Goal: Information Seeking & Learning: Learn about a topic

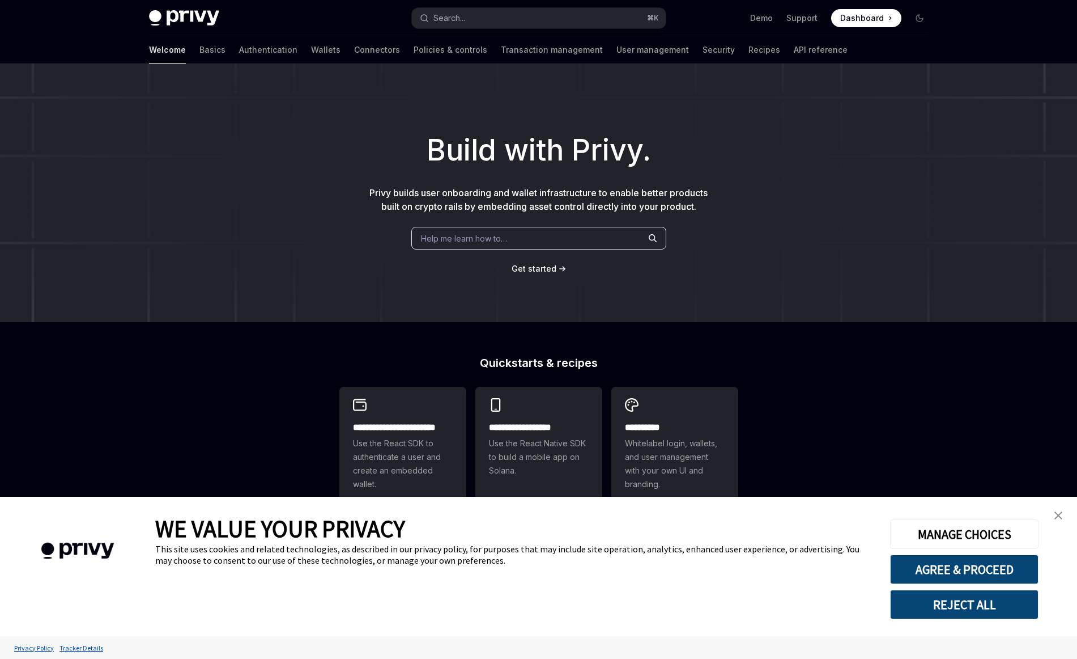
click at [498, 237] on span "Help me learn how to…" at bounding box center [464, 238] width 86 height 12
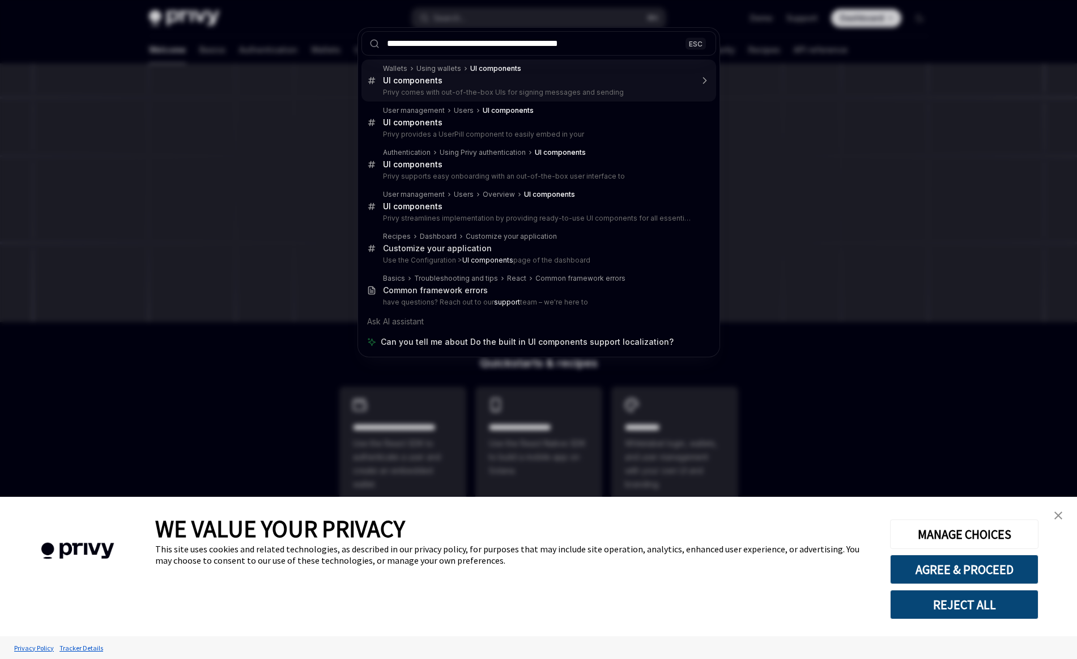
type input "**********"
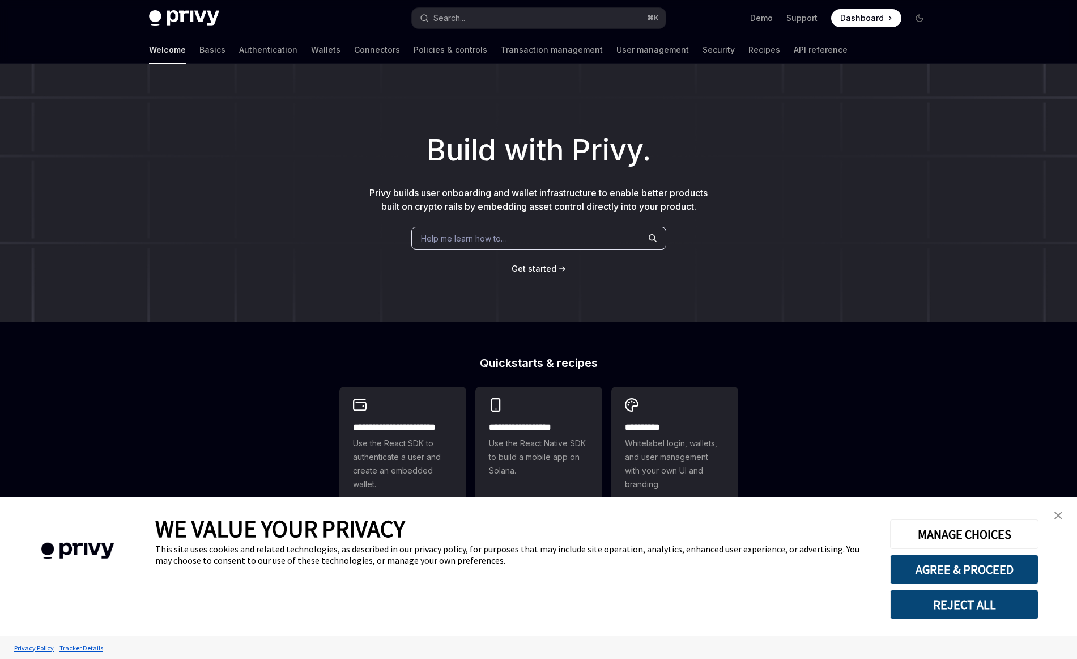
type textarea "*"
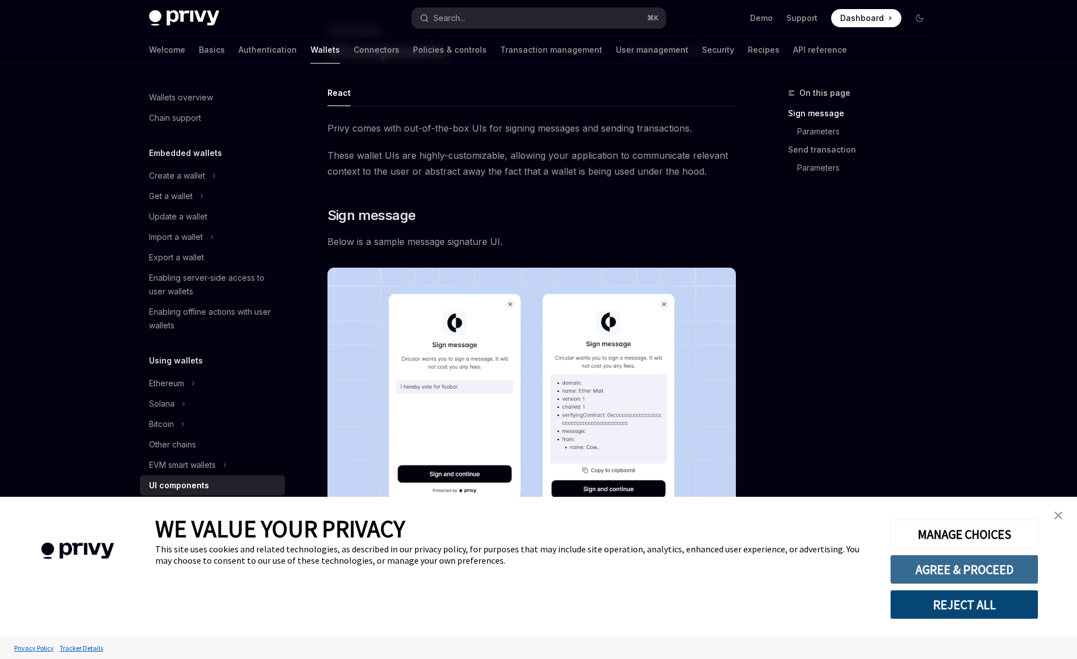
click at [966, 568] on button "AGREE & PROCEED" at bounding box center [964, 568] width 148 height 29
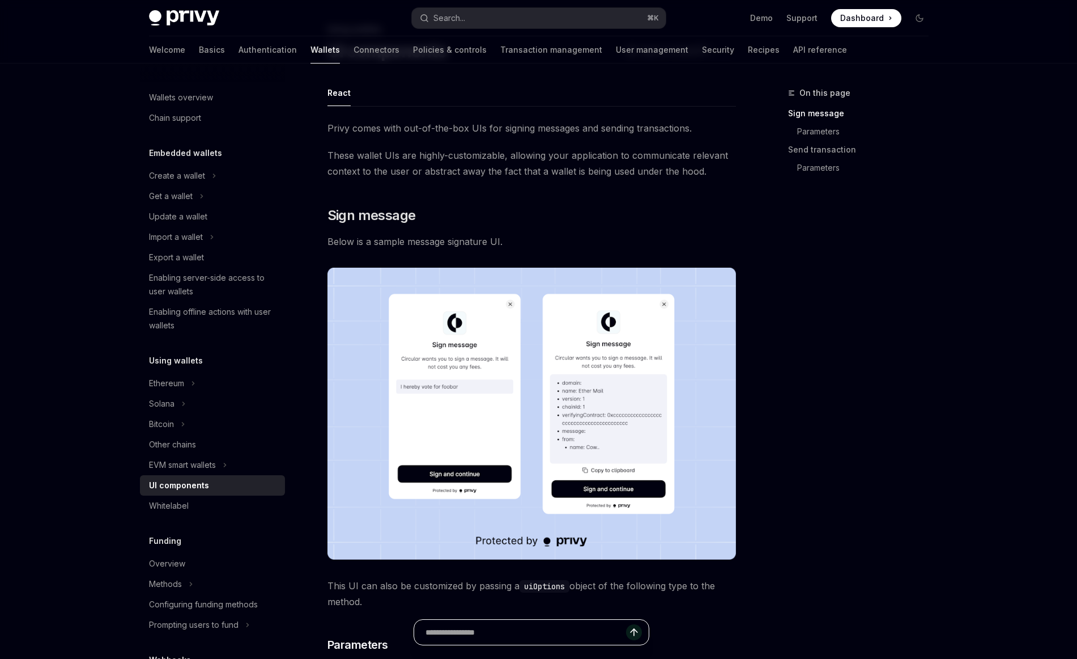
click at [566, 630] on input "Ask a question..." at bounding box center [526, 631] width 201 height 25
type input "**********"
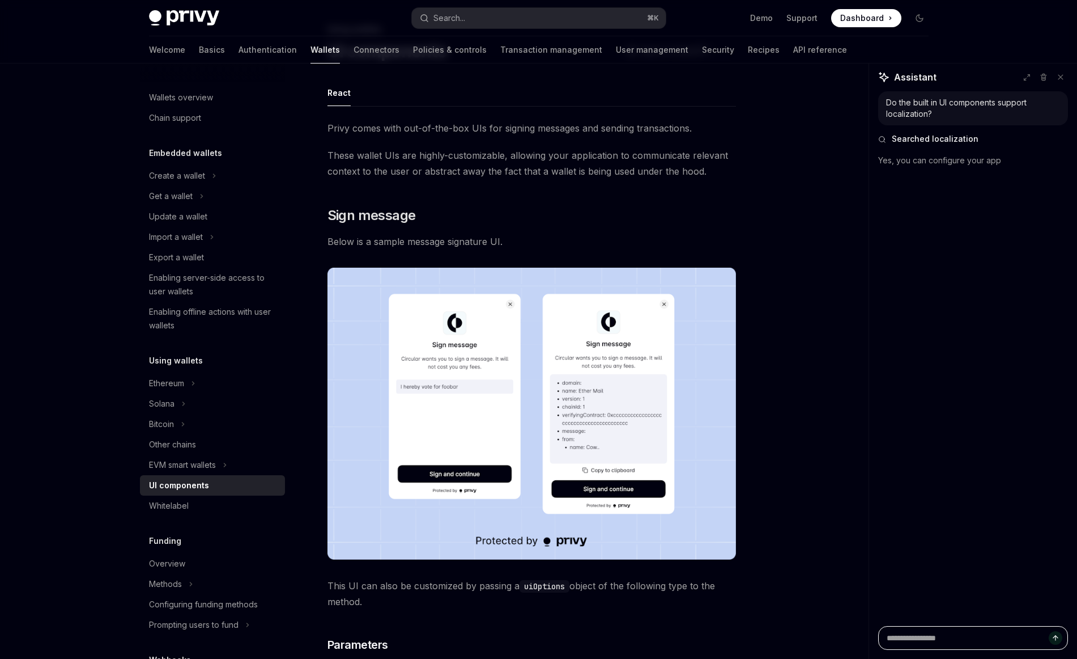
type textarea "*"
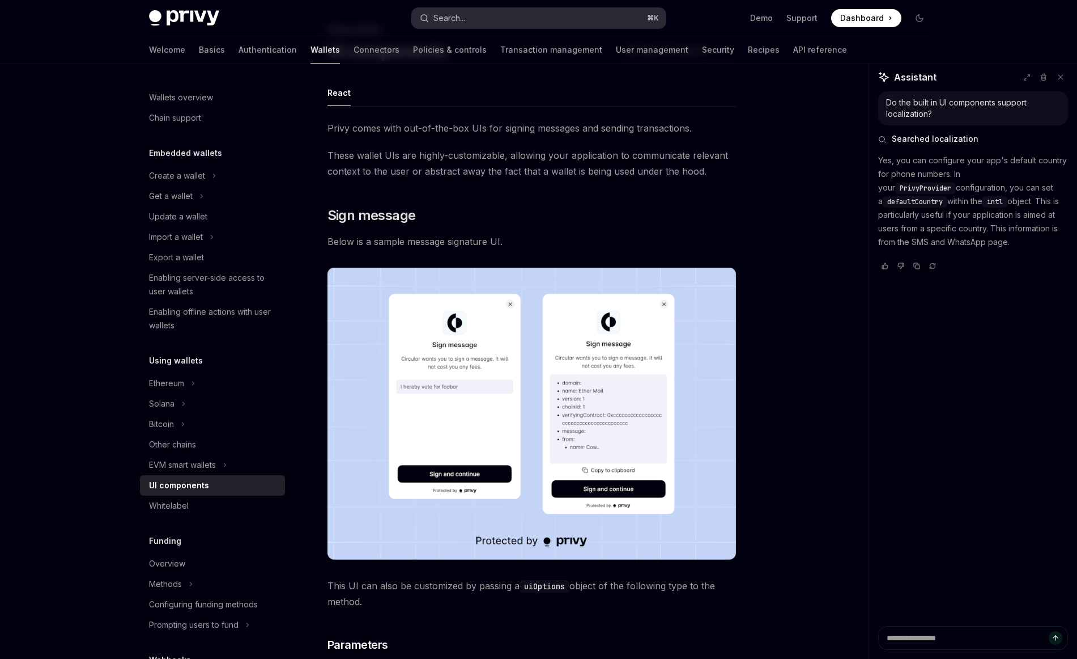
click at [465, 14] on div "Search..." at bounding box center [450, 18] width 32 height 14
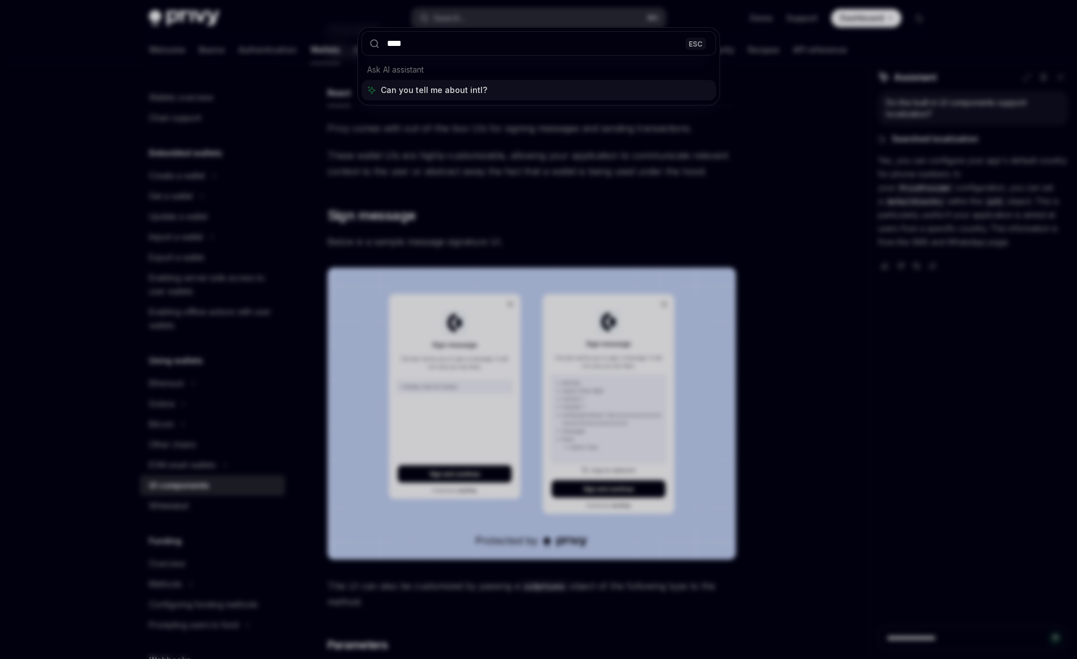
type input "****"
type textarea "*"
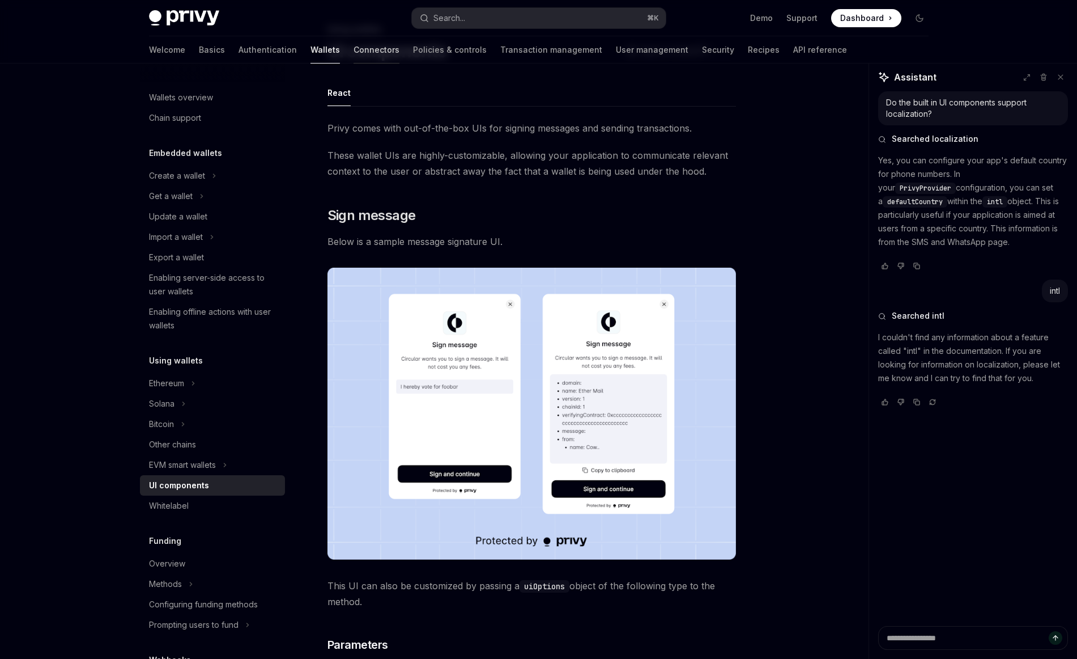
click at [354, 51] on link "Connectors" at bounding box center [377, 49] width 46 height 27
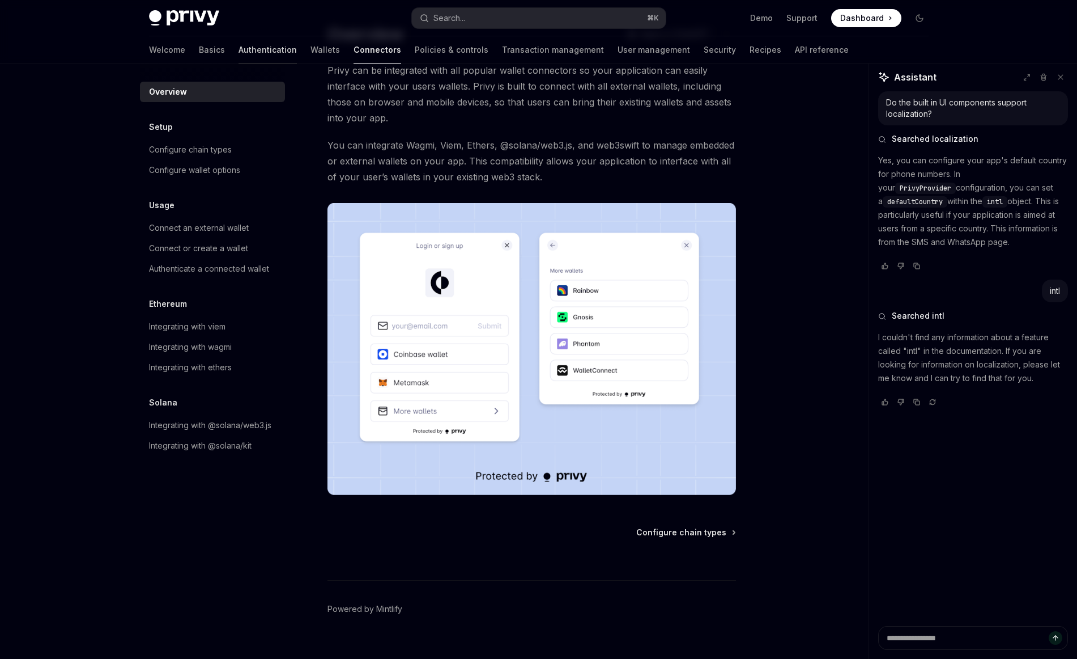
click at [240, 52] on link "Authentication" at bounding box center [268, 49] width 58 height 27
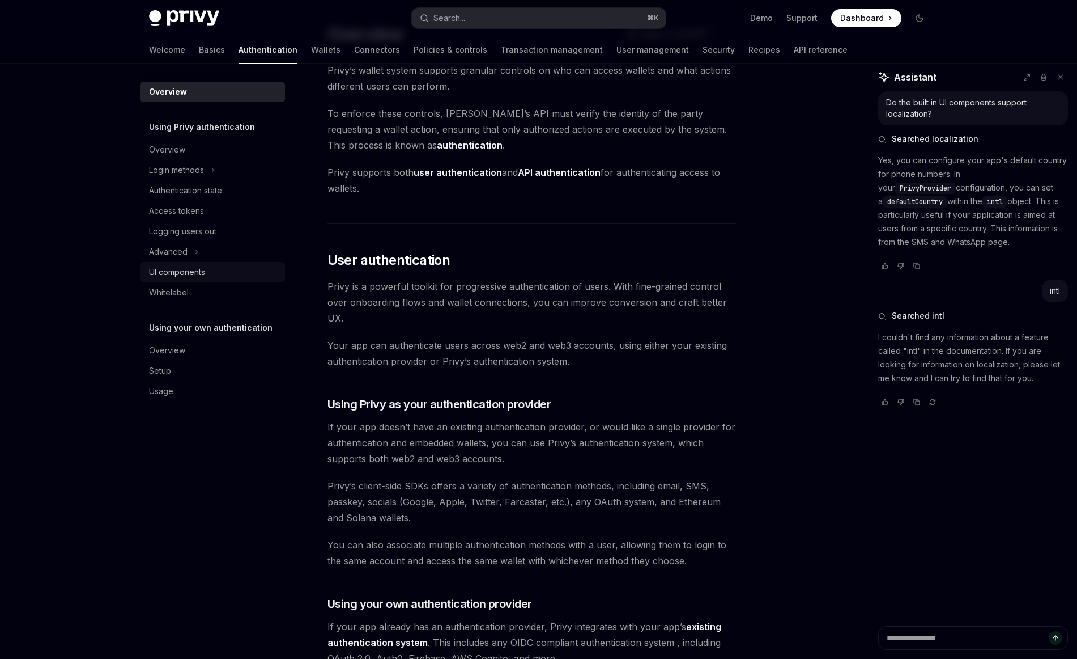
click at [203, 271] on div "UI components" at bounding box center [177, 272] width 56 height 14
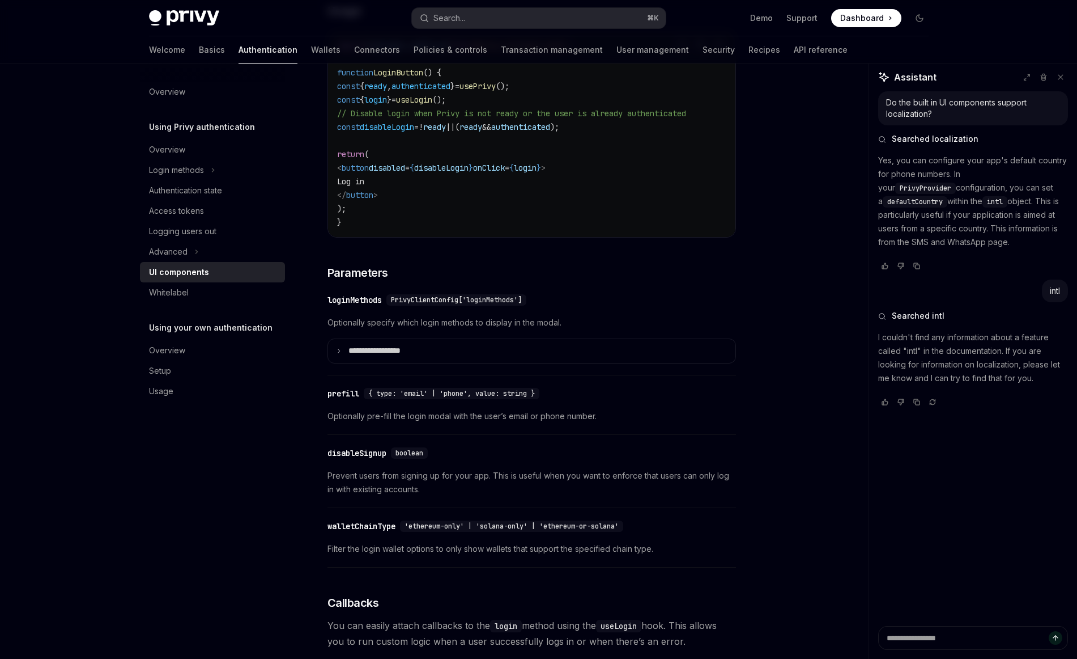
scroll to position [833, 0]
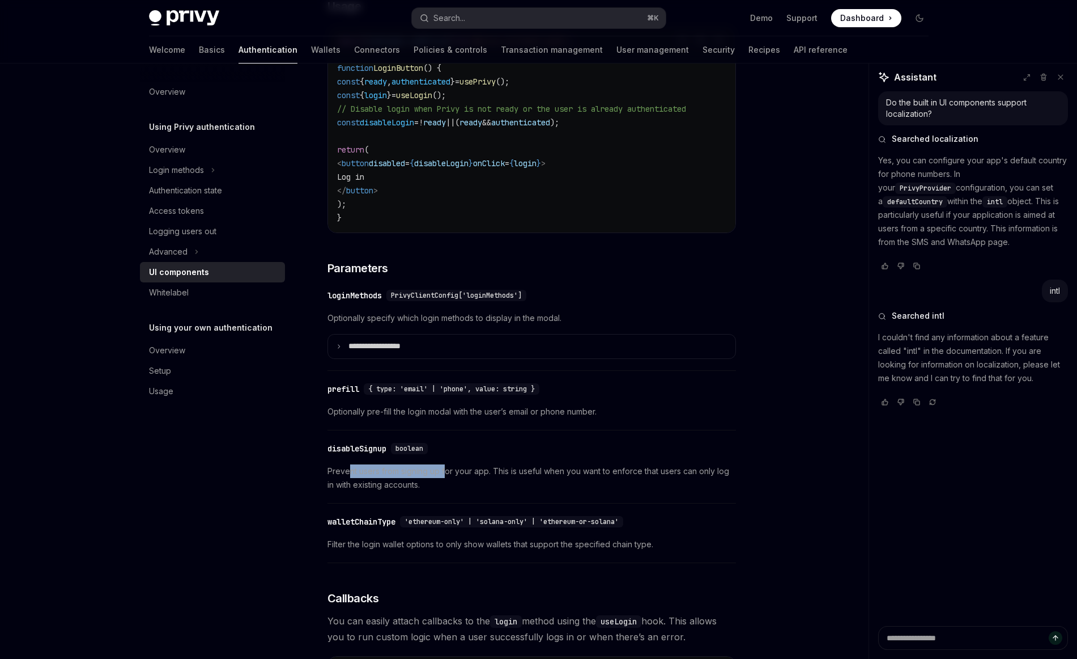
drag, startPoint x: 347, startPoint y: 479, endPoint x: 444, endPoint y: 481, distance: 96.9
click at [444, 481] on span "Prevent users from signing up for your app. This is useful when you want to enf…" at bounding box center [532, 477] width 409 height 27
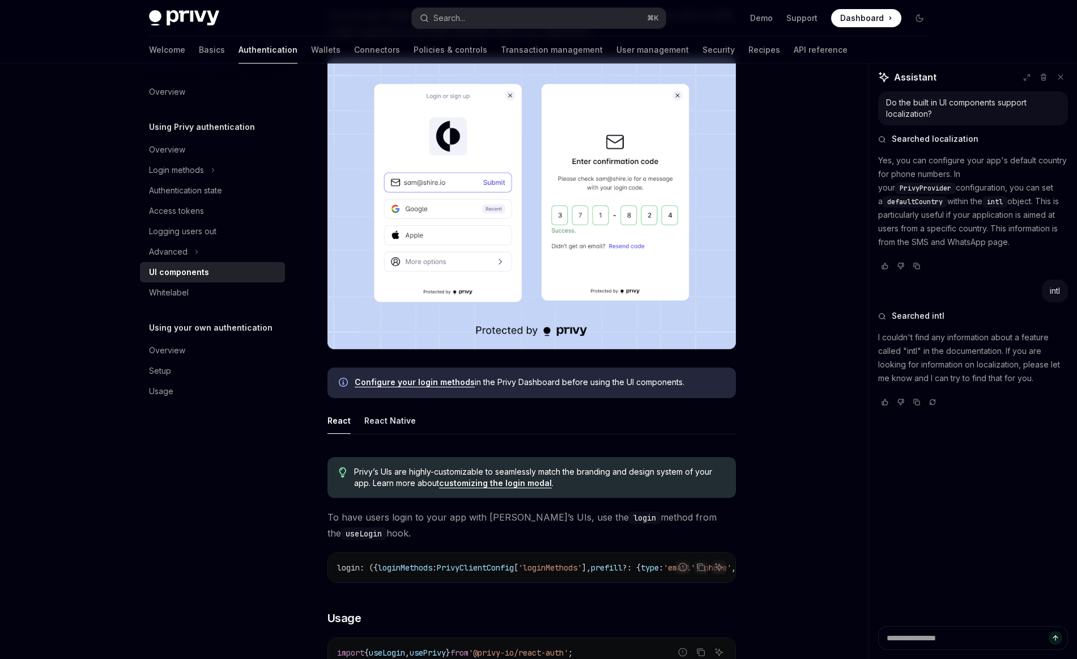
scroll to position [222, 0]
type textarea "*"
